Goal: Find specific page/section: Find specific page/section

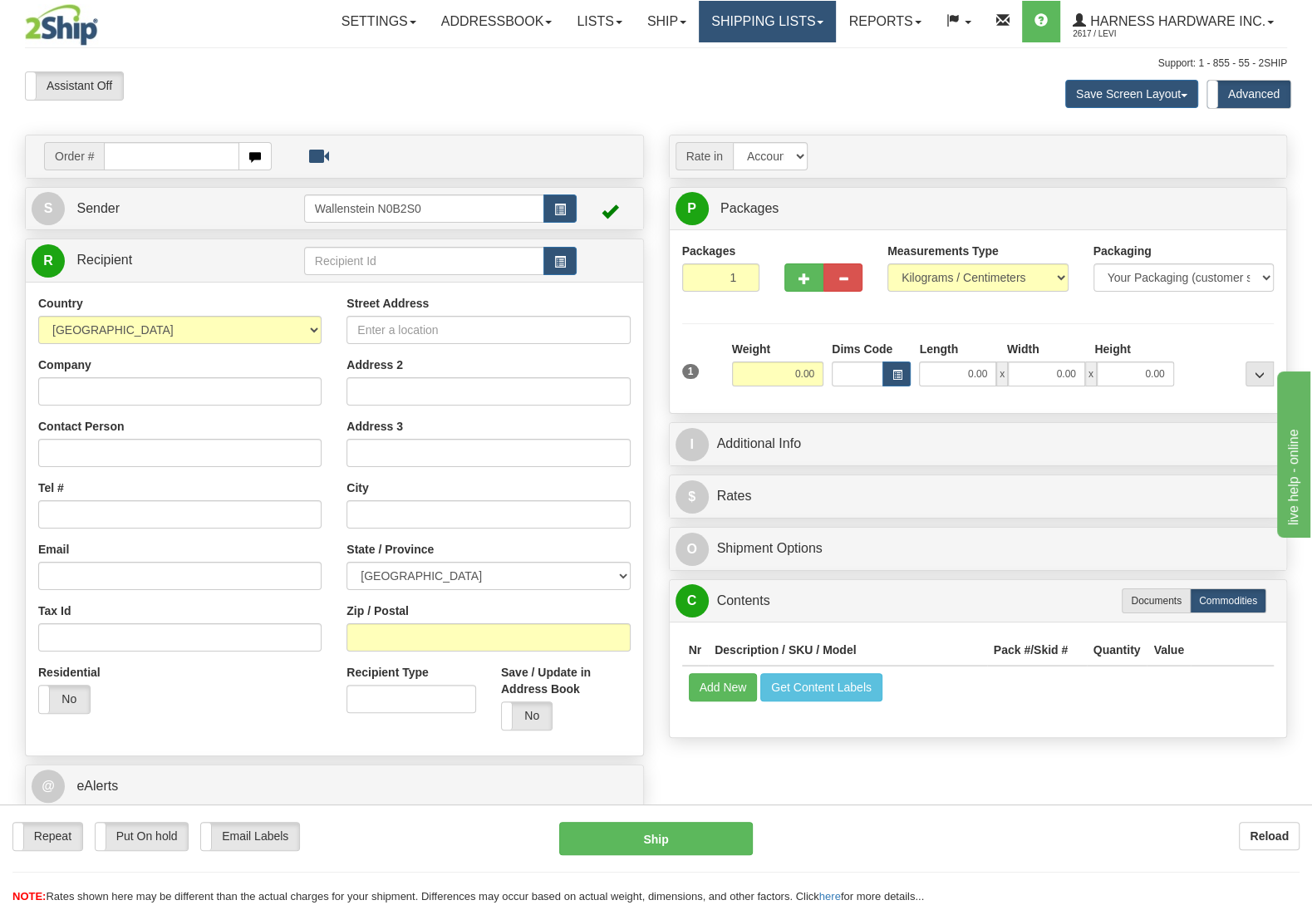
drag, startPoint x: 752, startPoint y: 27, endPoint x: 756, endPoint y: 41, distance: 13.9
click at [753, 28] on link "Shipping lists" at bounding box center [767, 22] width 137 height 42
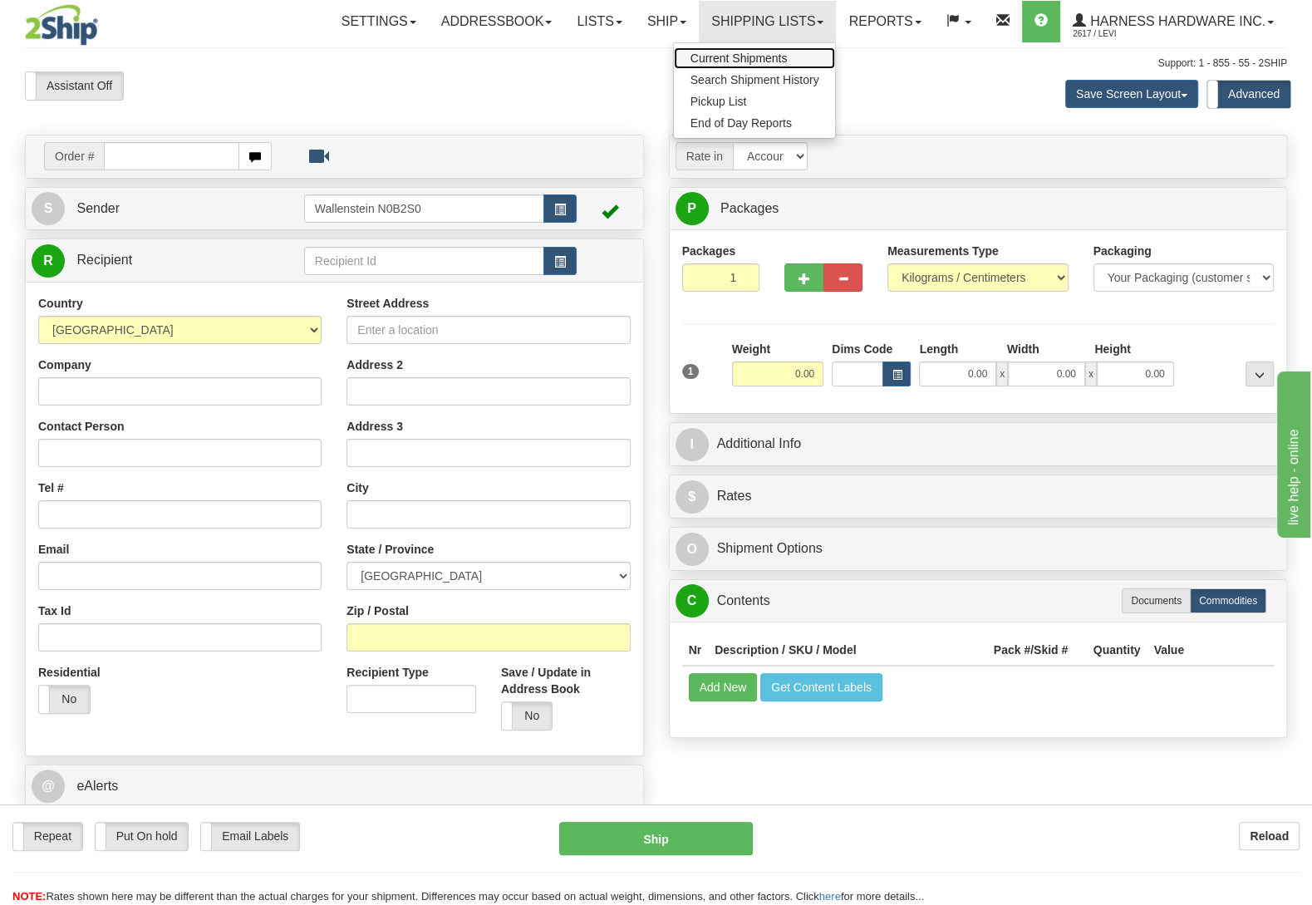
click at [770, 61] on span "Current Shipments" at bounding box center [739, 58] width 97 height 13
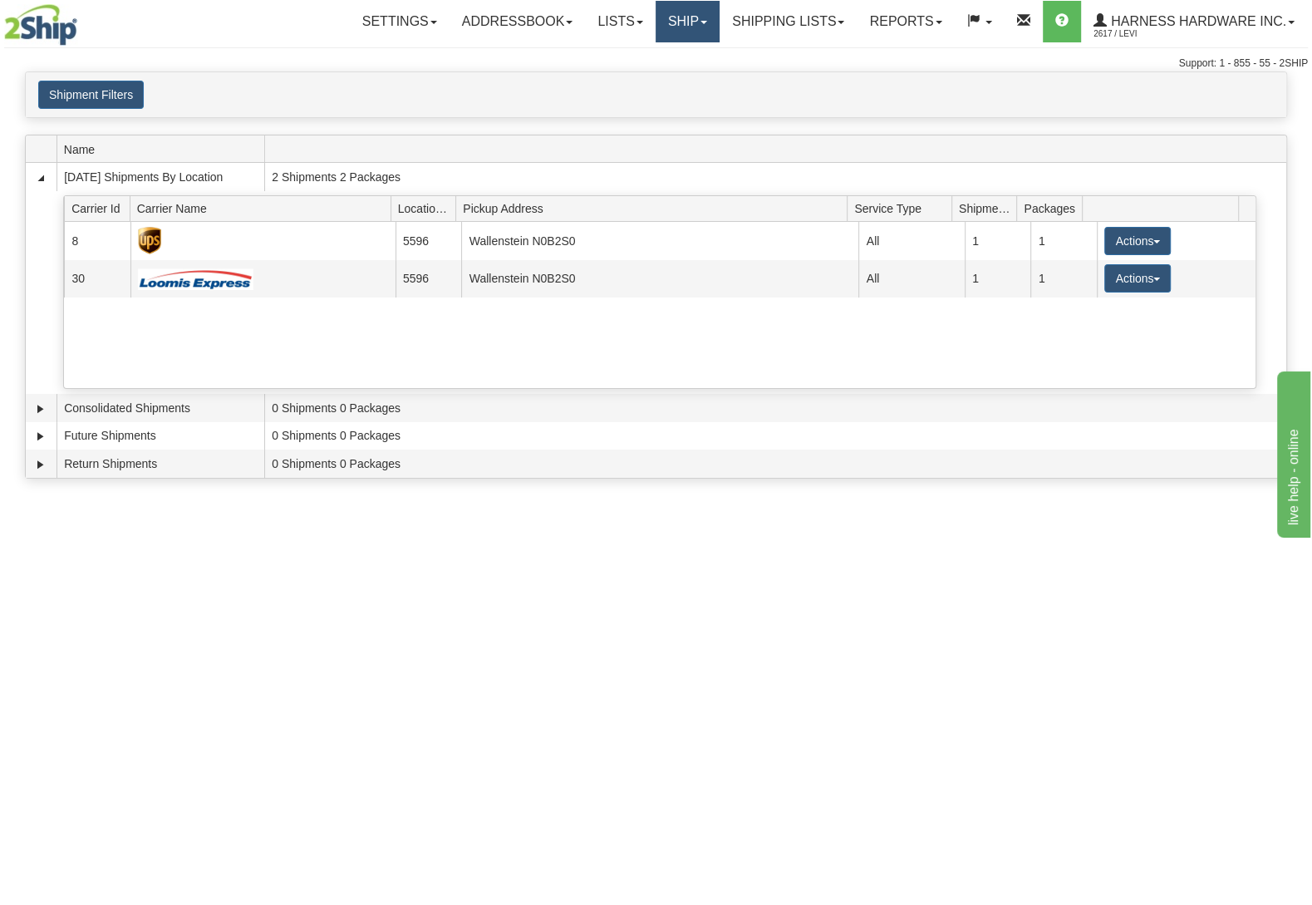
click at [673, 12] on link "Ship" at bounding box center [688, 22] width 64 height 42
click at [664, 54] on link "Ship Screen" at bounding box center [643, 58] width 150 height 22
